Goal: Complete application form: Complete application form

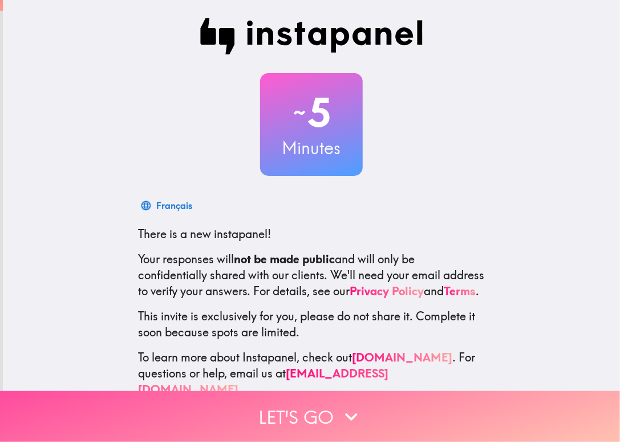
click at [324, 411] on button "Let's go" at bounding box center [310, 416] width 620 height 51
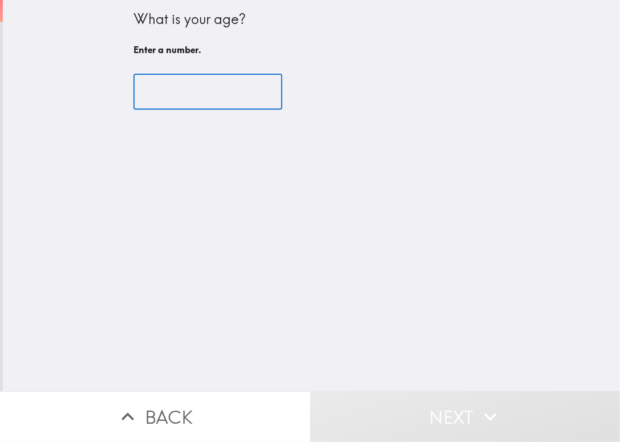
click at [199, 92] on input "number" at bounding box center [208, 91] width 149 height 35
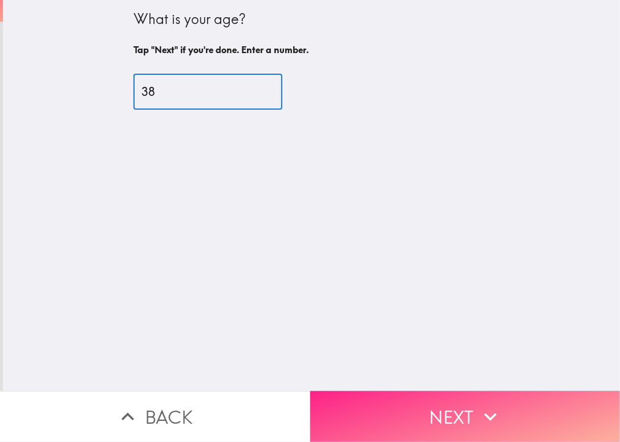
type input "38"
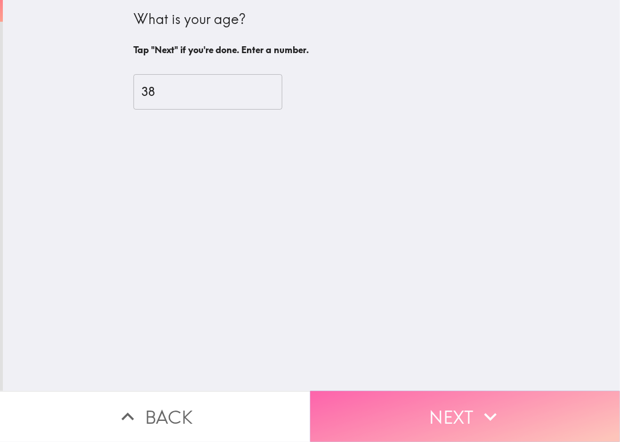
click at [445, 403] on button "Next" at bounding box center [465, 416] width 310 height 51
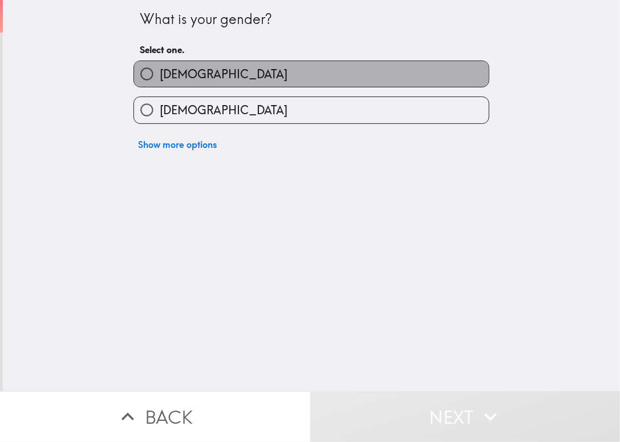
click at [228, 86] on label "[DEMOGRAPHIC_DATA]" at bounding box center [311, 74] width 355 height 26
click at [160, 86] on input "[DEMOGRAPHIC_DATA]" at bounding box center [147, 74] width 26 height 26
radio input "true"
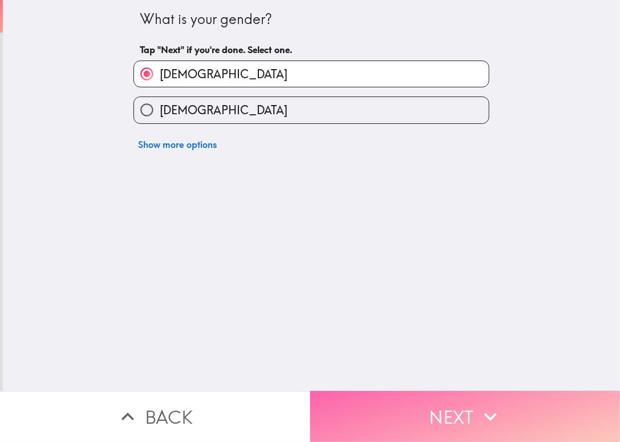
click at [522, 413] on button "Next" at bounding box center [465, 416] width 310 height 51
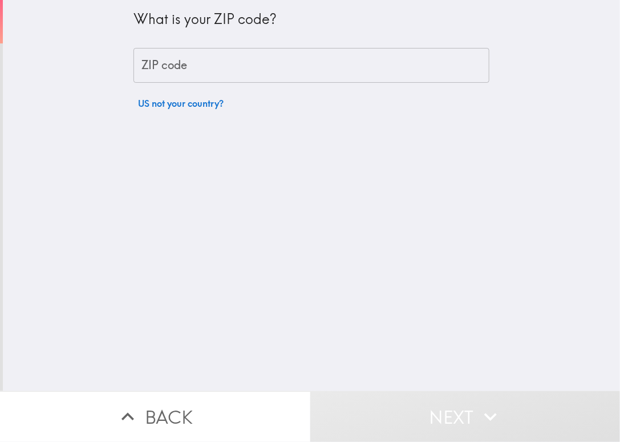
click at [294, 58] on input "ZIP code" at bounding box center [312, 65] width 356 height 35
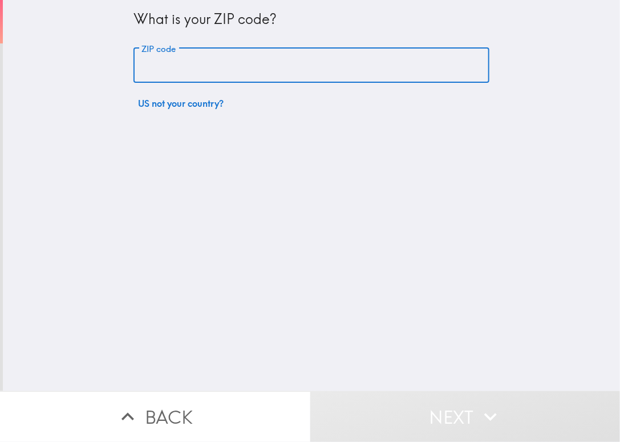
click at [249, 62] on input "ZIP code" at bounding box center [312, 65] width 356 height 35
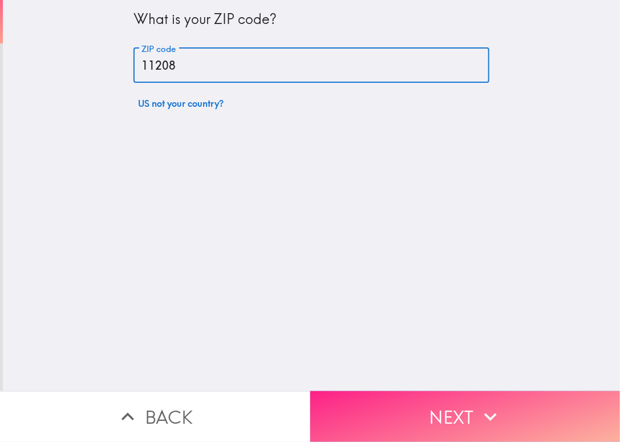
type input "11208"
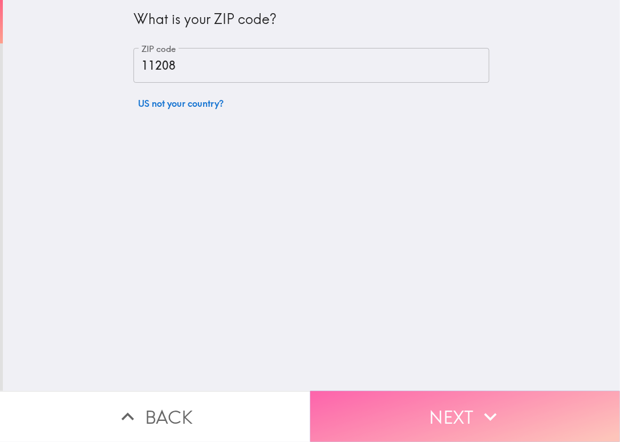
click at [447, 391] on button "Next" at bounding box center [465, 416] width 310 height 51
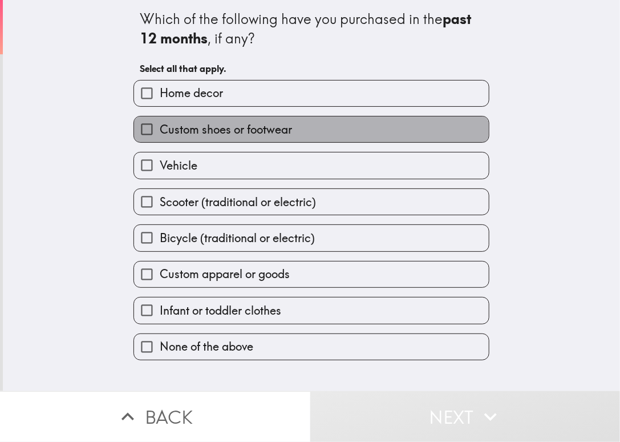
click at [270, 122] on span "Custom shoes or footwear" at bounding box center [226, 130] width 132 height 16
click at [160, 121] on input "Custom shoes or footwear" at bounding box center [147, 129] width 26 height 26
checkbox input "true"
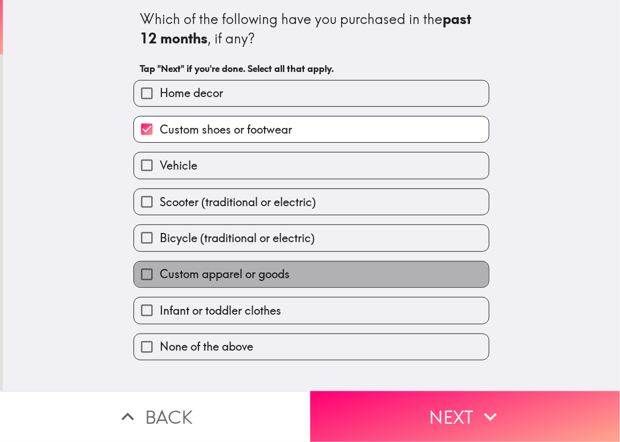
click at [236, 269] on span "Custom apparel or goods" at bounding box center [225, 274] width 130 height 16
click at [160, 269] on input "Custom apparel or goods" at bounding box center [147, 274] width 26 height 26
checkbox input "true"
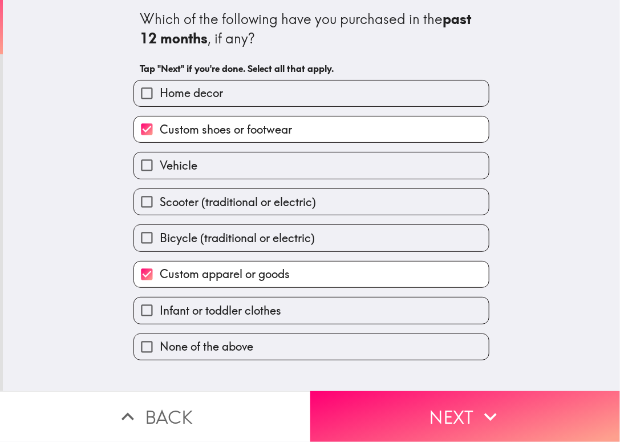
click at [238, 310] on span "Infant or toddler clothes" at bounding box center [221, 310] width 122 height 16
click at [160, 310] on input "Infant or toddler clothes" at bounding box center [147, 310] width 26 height 26
checkbox input "true"
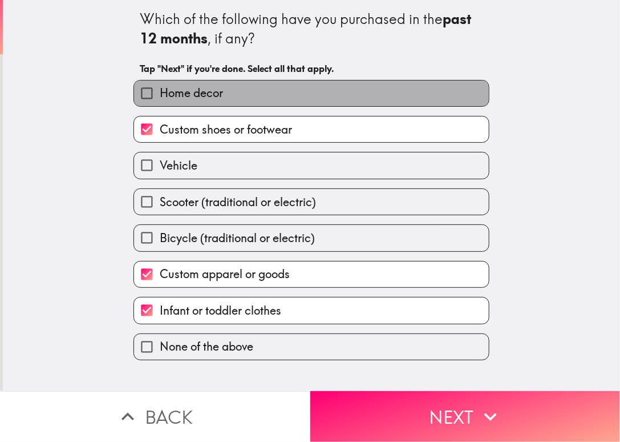
click at [256, 89] on label "Home decor" at bounding box center [311, 93] width 355 height 26
click at [160, 89] on input "Home decor" at bounding box center [147, 93] width 26 height 26
checkbox input "true"
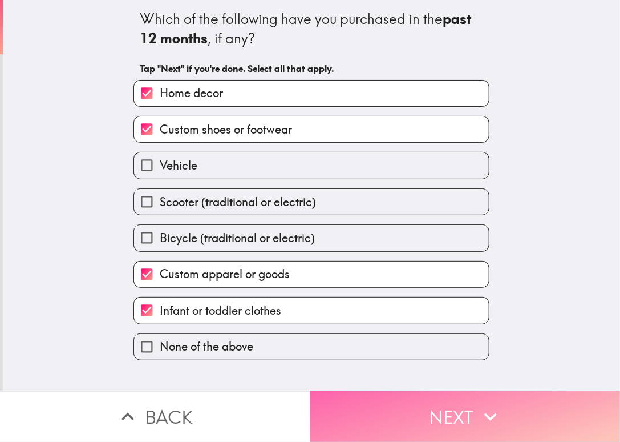
click at [433, 402] on button "Next" at bounding box center [465, 416] width 310 height 51
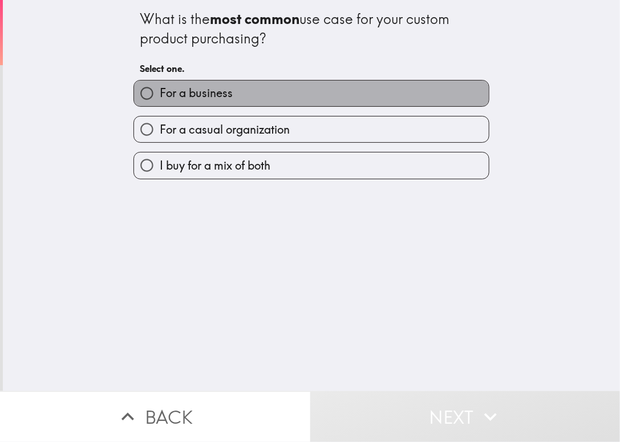
click at [273, 91] on label "For a business" at bounding box center [311, 93] width 355 height 26
click at [160, 91] on input "For a business" at bounding box center [147, 93] width 26 height 26
radio input "true"
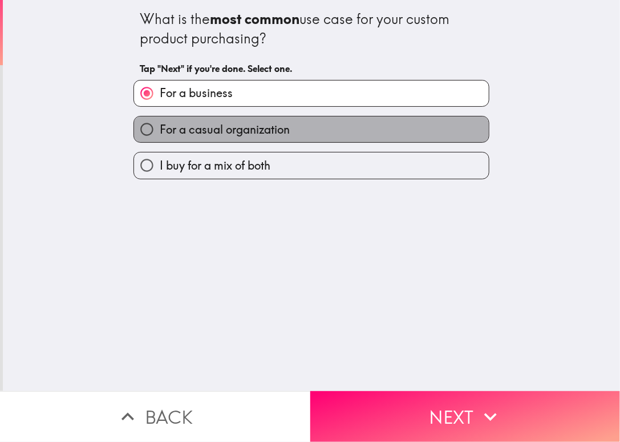
click at [288, 135] on label "For a casual organization" at bounding box center [311, 129] width 355 height 26
click at [160, 135] on input "For a casual organization" at bounding box center [147, 129] width 26 height 26
radio input "true"
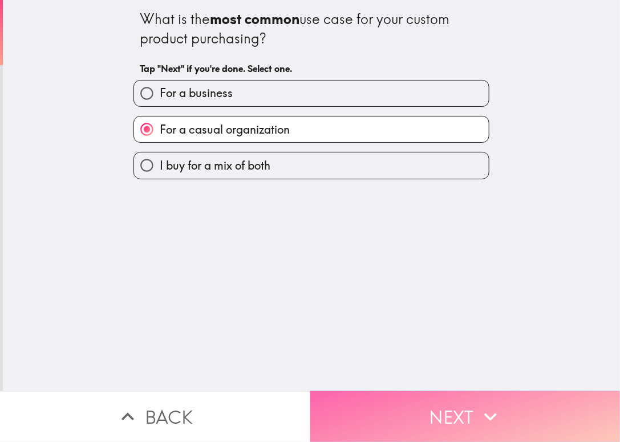
click at [426, 399] on button "Next" at bounding box center [465, 416] width 310 height 51
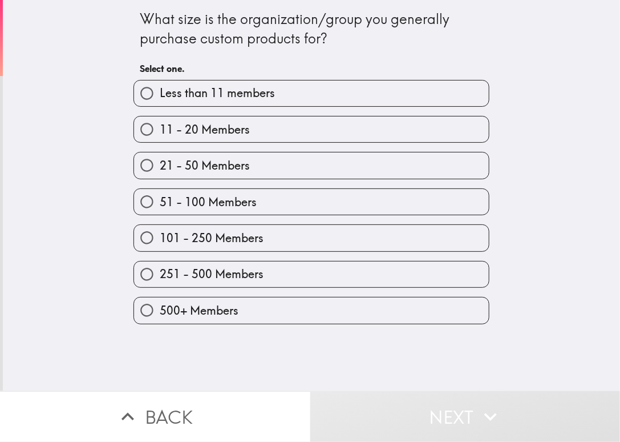
click at [241, 89] on span "Less than 11 members" at bounding box center [217, 93] width 115 height 16
click at [160, 89] on input "Less than 11 members" at bounding box center [147, 93] width 26 height 26
radio input "true"
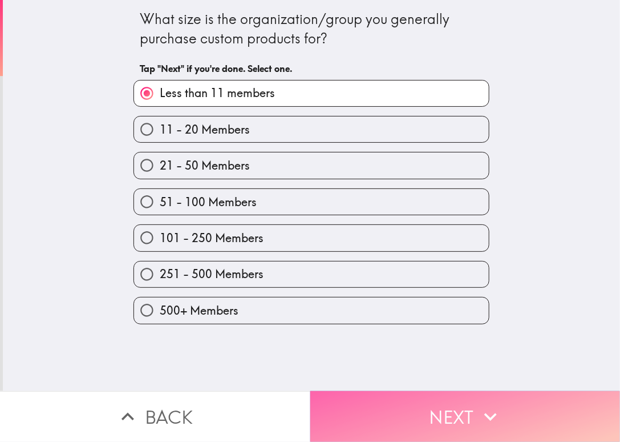
click at [430, 416] on button "Next" at bounding box center [465, 416] width 310 height 51
